Goal: Check status: Check status

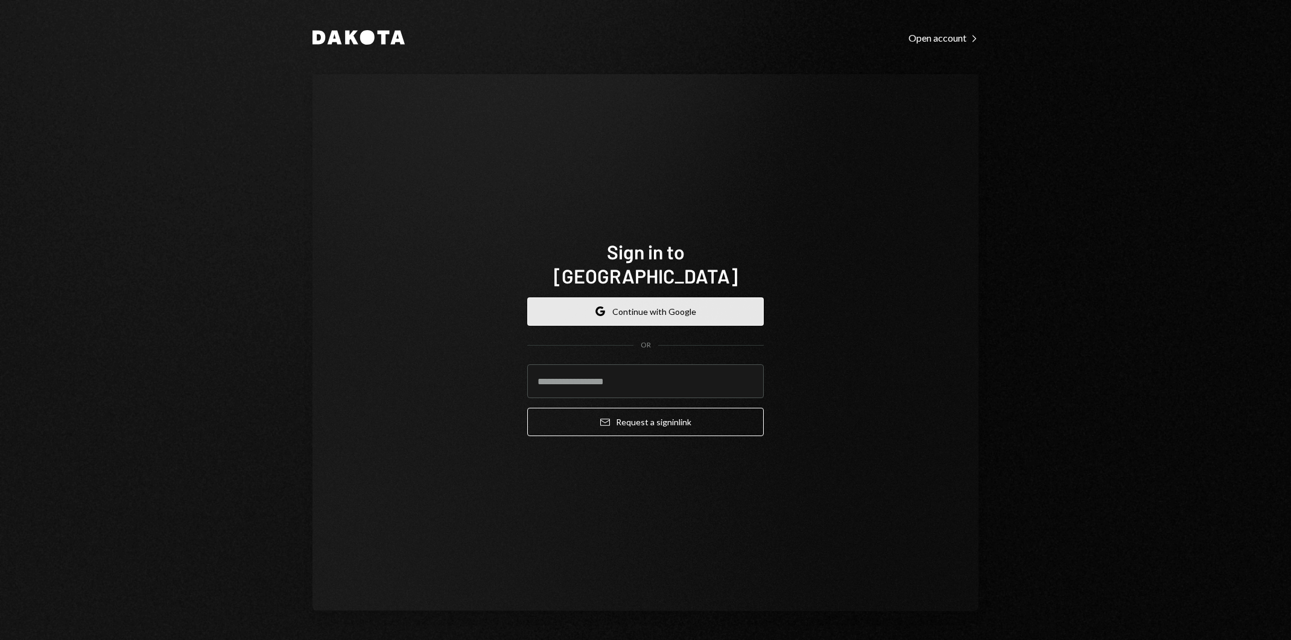
click at [711, 297] on button "Google Continue with Google" at bounding box center [645, 311] width 236 height 28
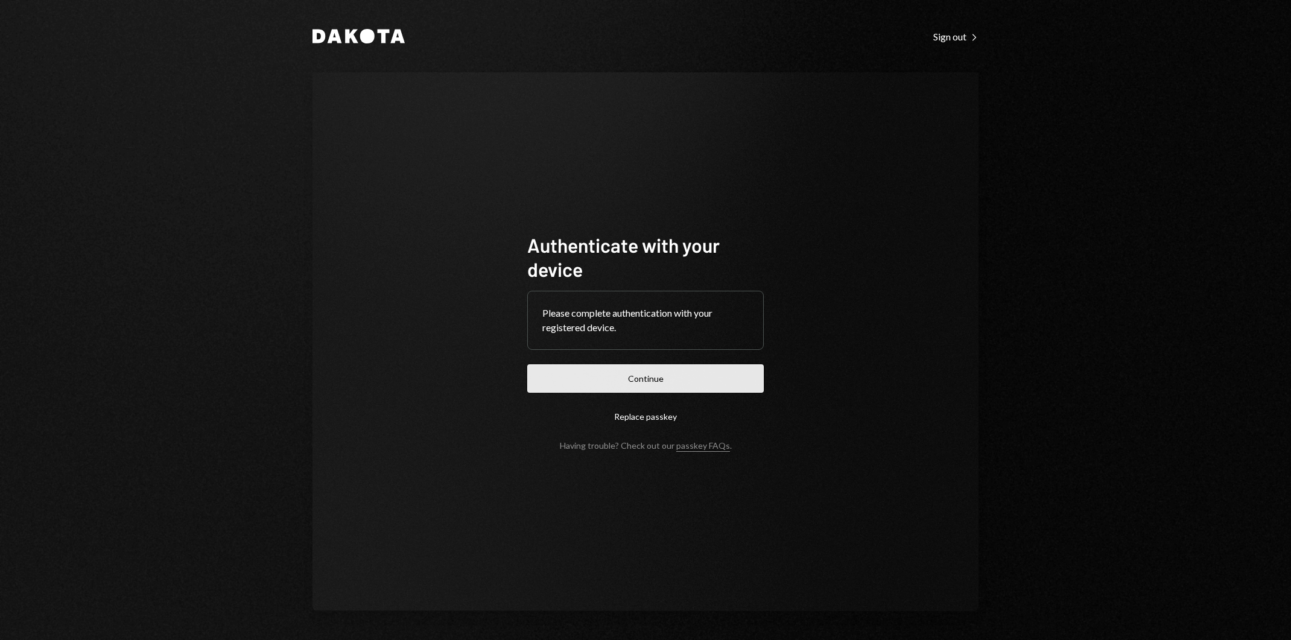
click at [712, 376] on button "Continue" at bounding box center [645, 378] width 236 height 28
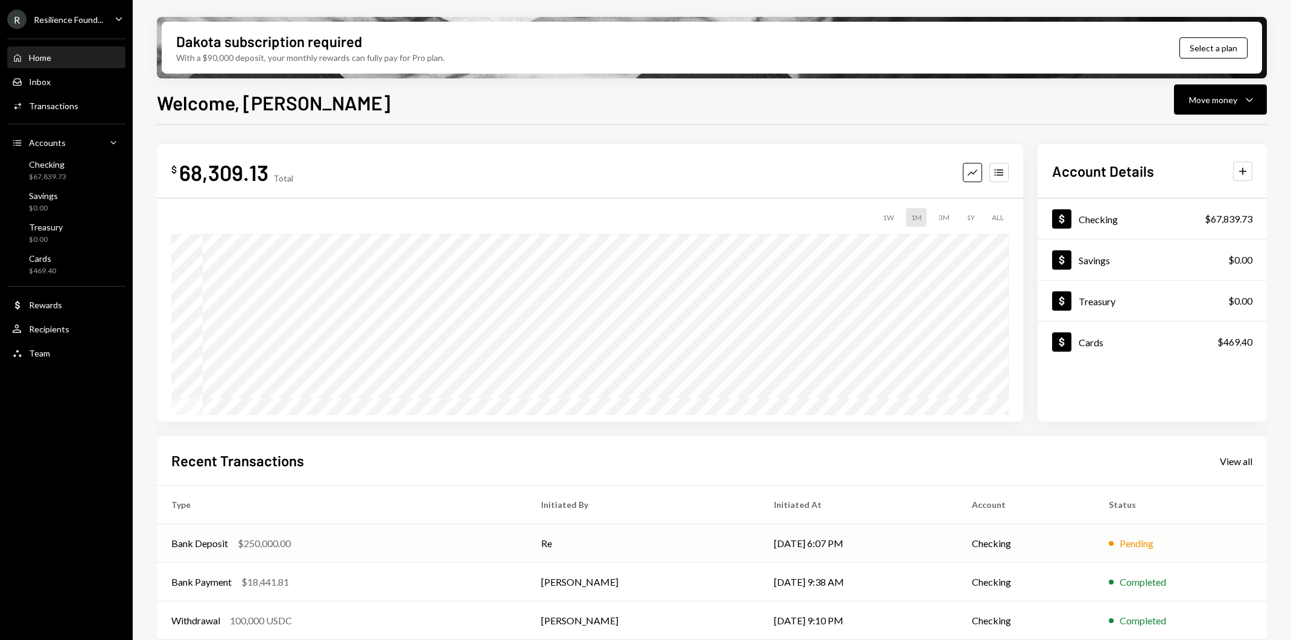
click at [889, 542] on td "[DATE] 6:07 PM" at bounding box center [858, 543] width 198 height 39
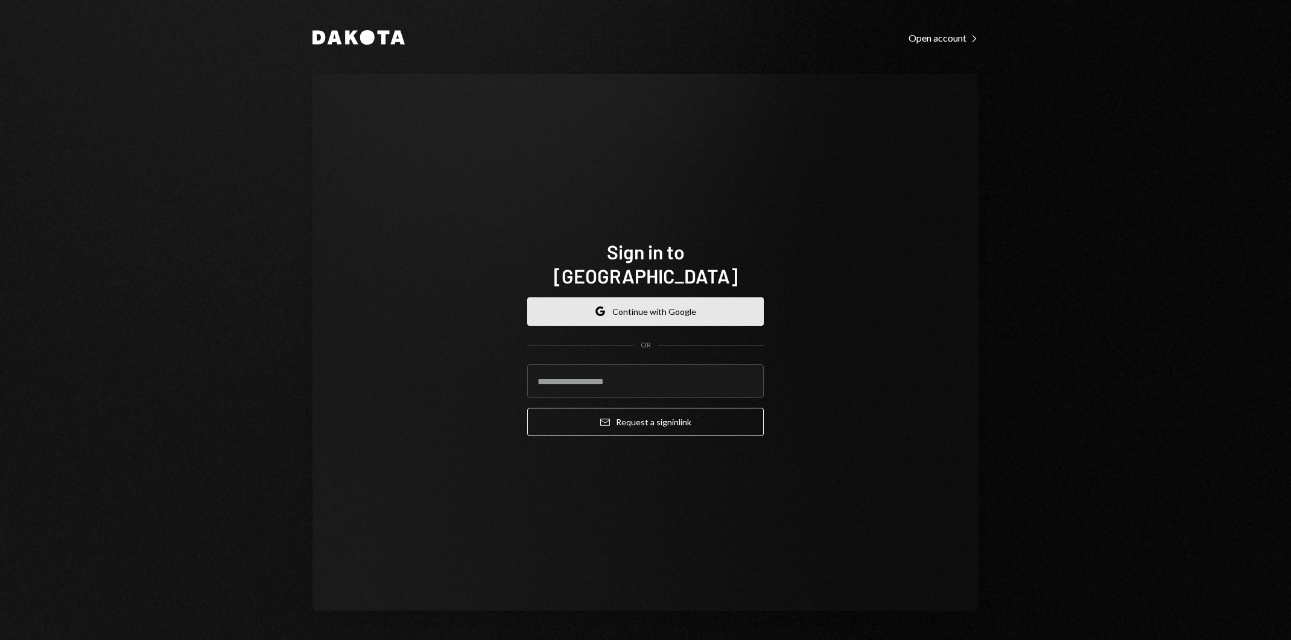
click at [639, 297] on button "Google Continue with Google" at bounding box center [645, 311] width 236 height 28
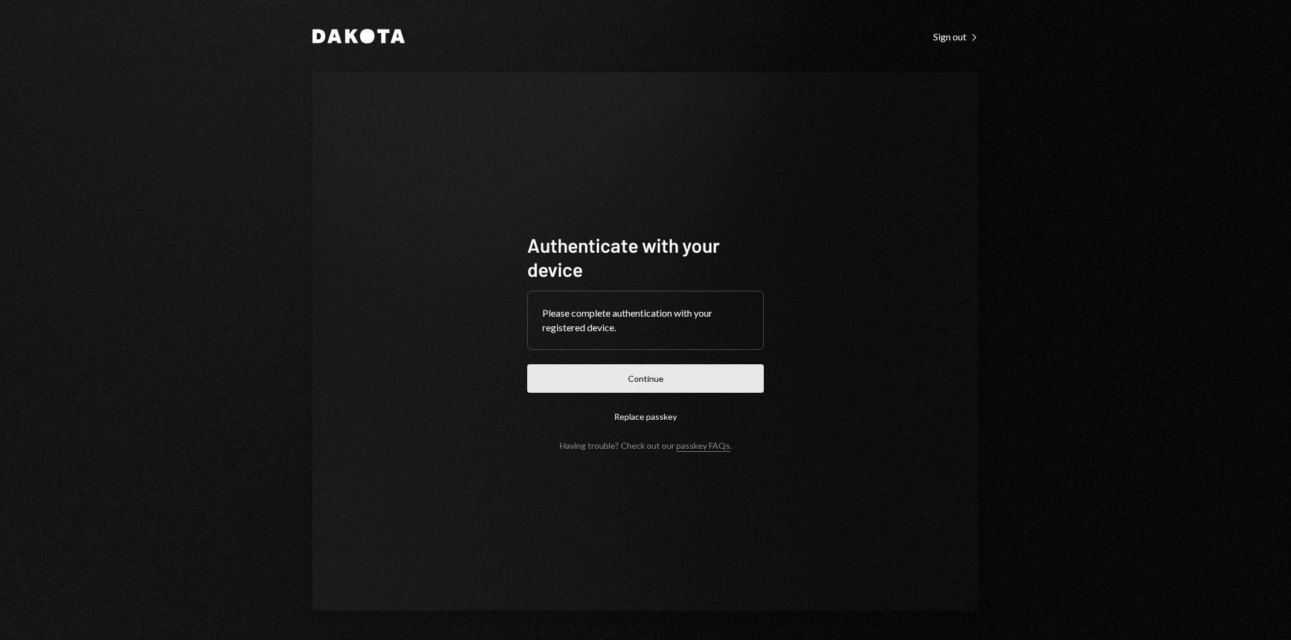
click at [678, 388] on button "Continue" at bounding box center [645, 378] width 236 height 28
